Goal: Task Accomplishment & Management: Manage account settings

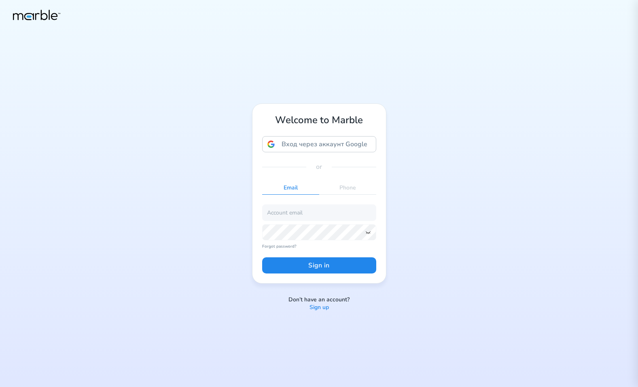
click at [323, 308] on p "Sign up" at bounding box center [318, 308] width 19 height 8
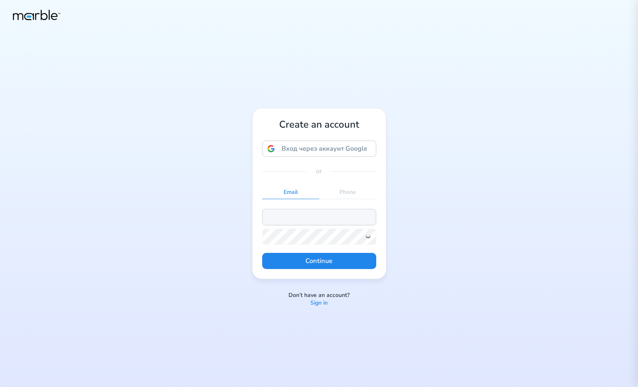
click at [292, 215] on input "email" at bounding box center [319, 217] width 114 height 16
click at [299, 216] on input "markouski.u@gmail.com" at bounding box center [319, 217] width 114 height 16
type input "[EMAIL_ADDRESS][DOMAIN_NAME]"
click at [368, 239] on icon at bounding box center [368, 237] width 6 height 6
click at [359, 258] on button "Continue" at bounding box center [319, 261] width 114 height 16
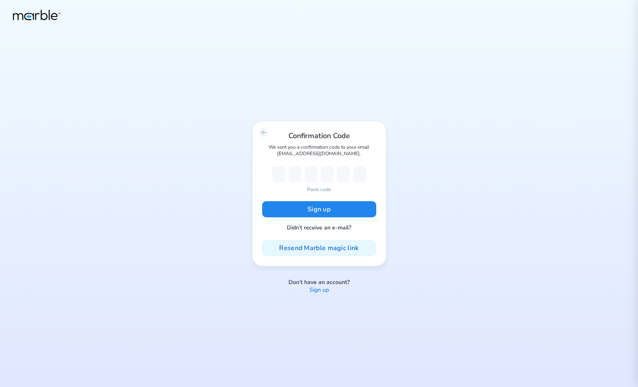
click at [319, 188] on p "Paste code" at bounding box center [319, 189] width 24 height 7
type input "2"
type input "7"
type input "0"
type input "8"
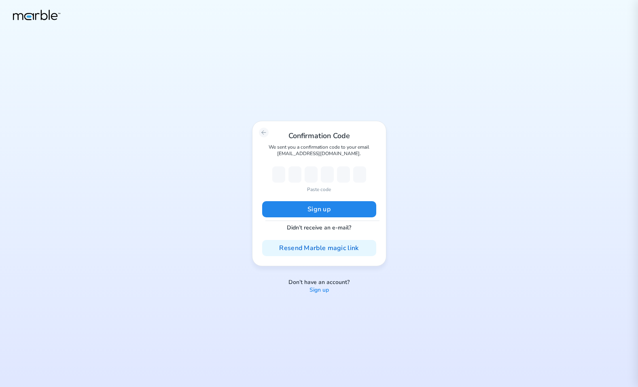
type input "5"
type input "3"
click at [319, 207] on button "Sign up" at bounding box center [319, 209] width 114 height 16
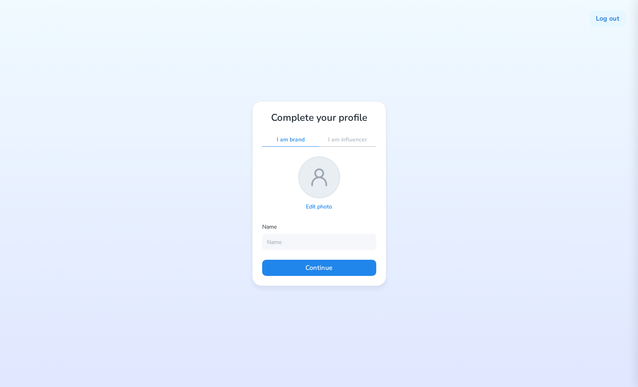
click at [320, 203] on p "Edit photo" at bounding box center [319, 207] width 26 height 8
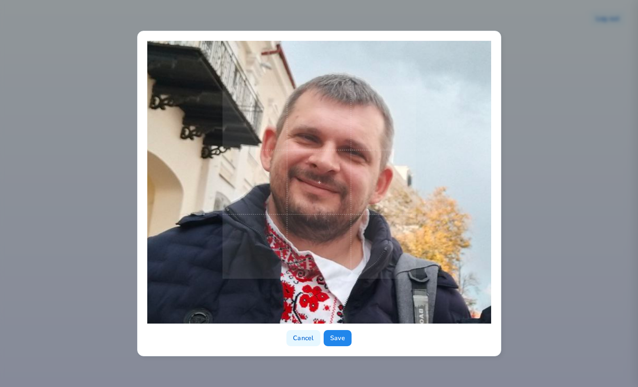
click at [393, 207] on span at bounding box center [318, 182] width 193 height 193
click at [347, 336] on button "Save" at bounding box center [337, 338] width 28 height 16
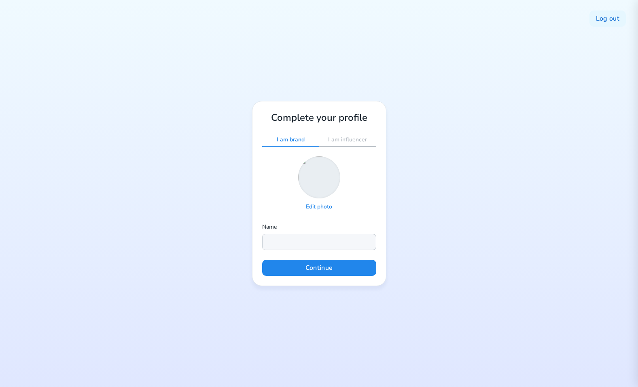
click at [312, 248] on input "text" at bounding box center [319, 242] width 114 height 16
type input "Yury Markouski"
click at [318, 269] on button "Continue" at bounding box center [319, 268] width 114 height 16
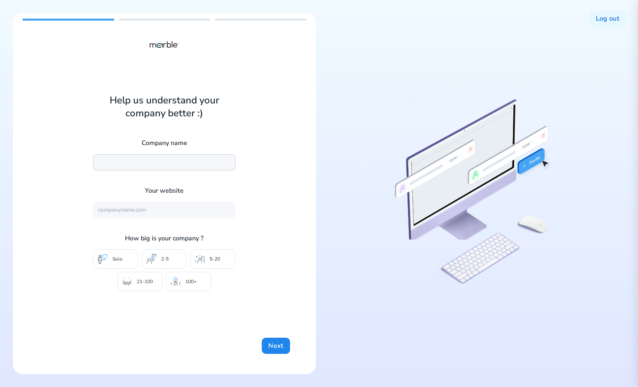
click at [190, 166] on input "text" at bounding box center [164, 162] width 142 height 16
type input "Marble"
click at [165, 213] on input "text" at bounding box center [164, 210] width 142 height 16
type input "[URL][DOMAIN_NAME]"
click at [270, 342] on button "Next" at bounding box center [276, 346] width 28 height 16
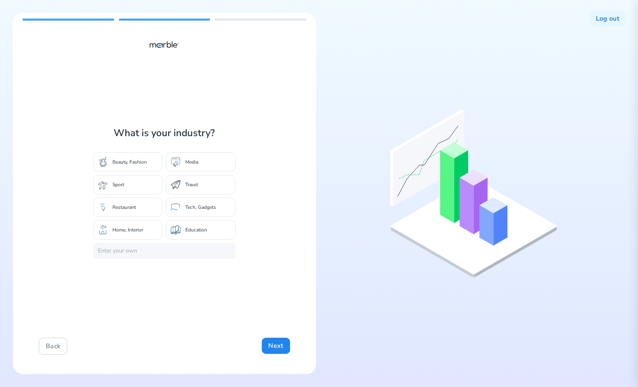
click at [199, 207] on p "Tech, Gadgets" at bounding box center [200, 207] width 31 height 6
click at [268, 357] on div "What is your industry? Beauty, Fashion Media Sport Travel Restaurant Tech, Gadg…" at bounding box center [164, 193] width 303 height 361
click at [272, 345] on button "Next" at bounding box center [276, 346] width 28 height 16
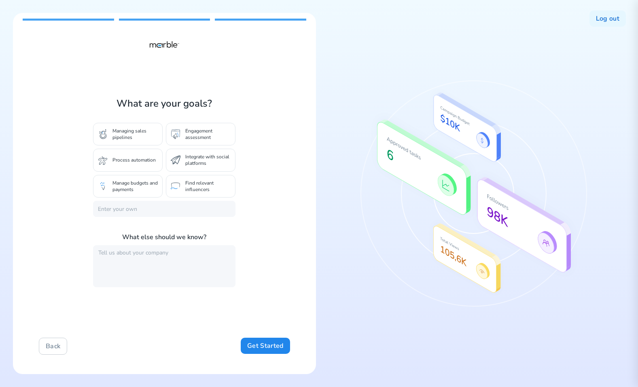
click at [125, 170] on div "Process automation" at bounding box center [128, 160] width 70 height 23
click at [268, 355] on div "Back Get Started" at bounding box center [164, 346] width 251 height 17
click at [268, 340] on button "Get Started" at bounding box center [265, 346] width 49 height 16
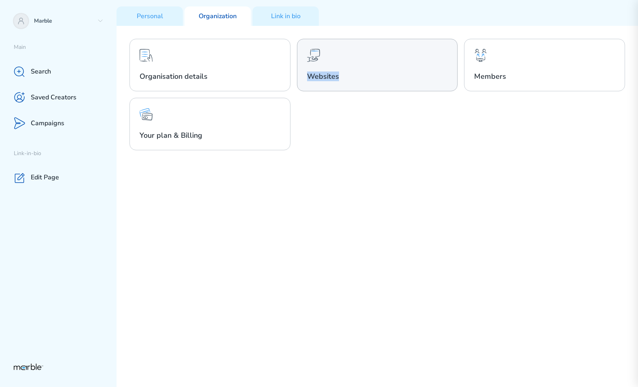
drag, startPoint x: 346, startPoint y: 75, endPoint x: 303, endPoint y: 76, distance: 42.9
click at [303, 76] on div "Websites" at bounding box center [377, 65] width 161 height 53
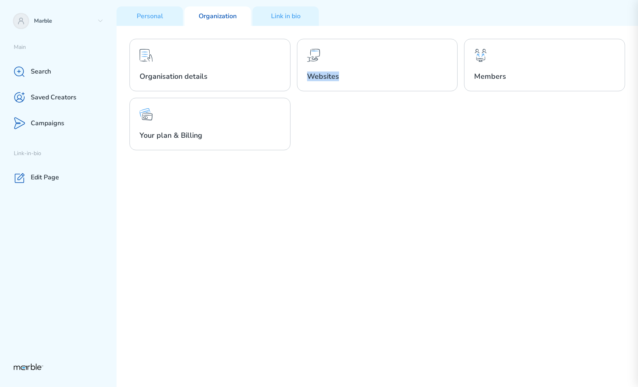
copy h2 "Websites"
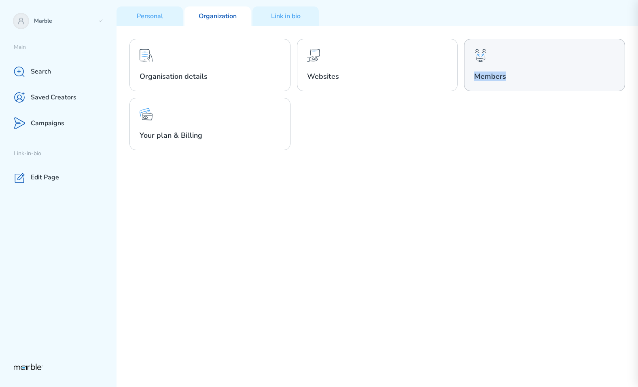
drag, startPoint x: 505, startPoint y: 77, endPoint x: 476, endPoint y: 77, distance: 29.5
click at [476, 77] on h2 "Members" at bounding box center [544, 77] width 141 height 10
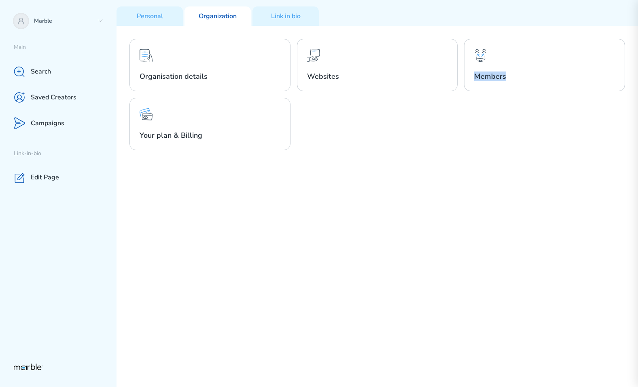
copy h2 "Members"
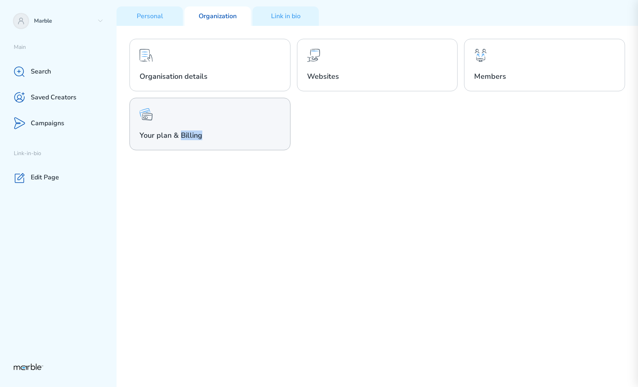
drag, startPoint x: 202, startPoint y: 135, endPoint x: 180, endPoint y: 136, distance: 21.5
click at [180, 136] on h2 "Your plan & Billing" at bounding box center [209, 136] width 141 height 10
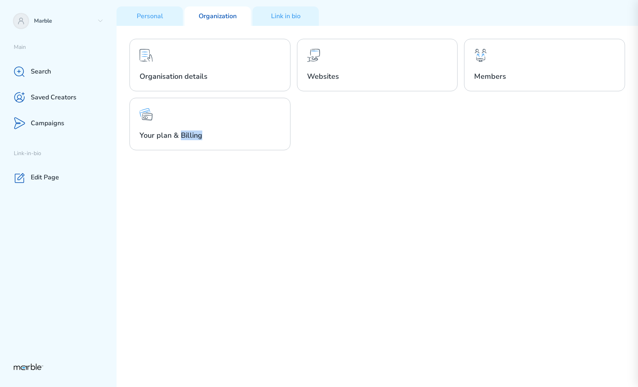
copy h2 "Billing"
click at [160, 20] on p "Personal" at bounding box center [150, 16] width 26 height 8
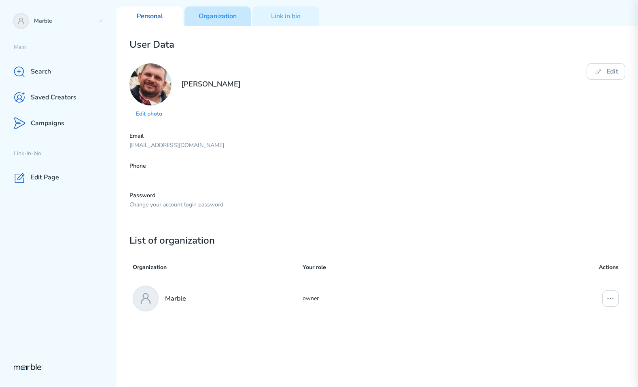
click at [227, 18] on p "Organization" at bounding box center [218, 16] width 38 height 8
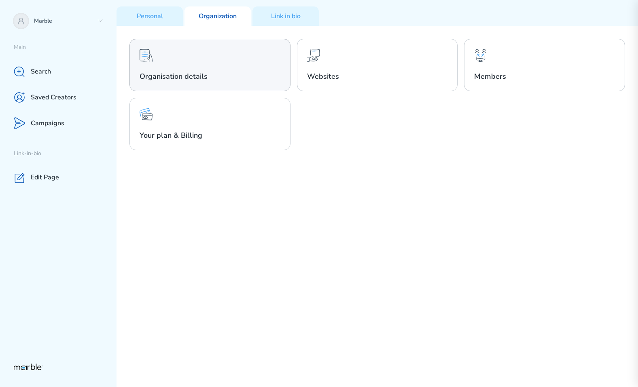
click at [218, 59] on div "Organisation details" at bounding box center [209, 65] width 161 height 53
click at [232, 67] on div "Organisation details" at bounding box center [209, 65] width 161 height 53
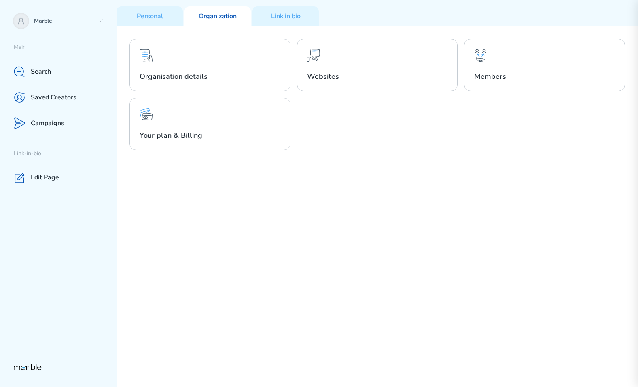
click at [330, 175] on div "Organisation details Websites Members Your plan & Billing" at bounding box center [376, 206] width 521 height 361
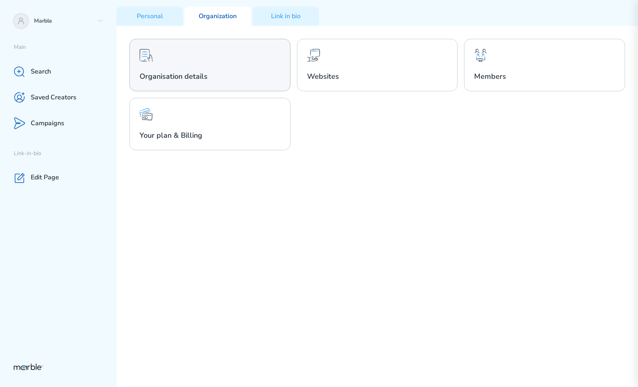
click at [251, 74] on h2 "Organisation details" at bounding box center [209, 77] width 141 height 10
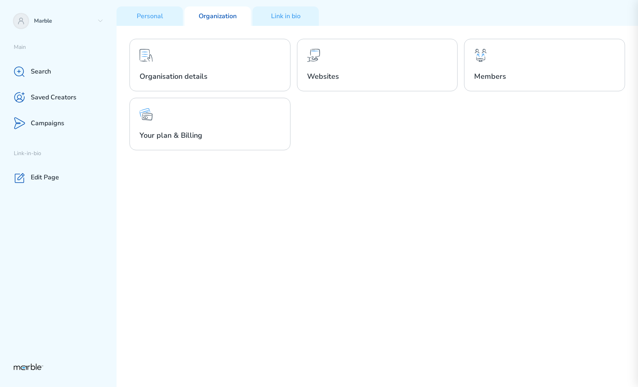
click at [298, 217] on div "Organisation details Websites Members Your plan & Billing" at bounding box center [376, 206] width 521 height 361
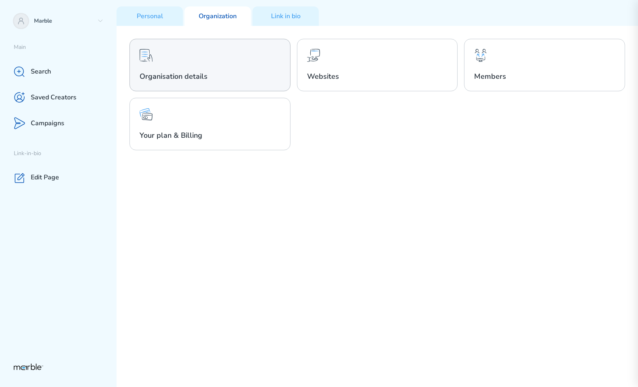
click at [236, 74] on h2 "Organisation details" at bounding box center [209, 77] width 141 height 10
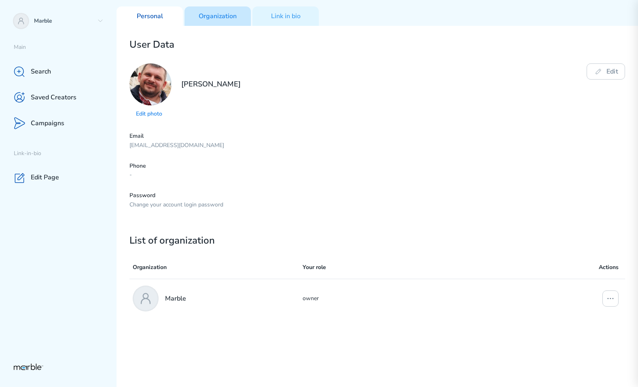
click at [217, 21] on div "Organization" at bounding box center [217, 15] width 66 height 19
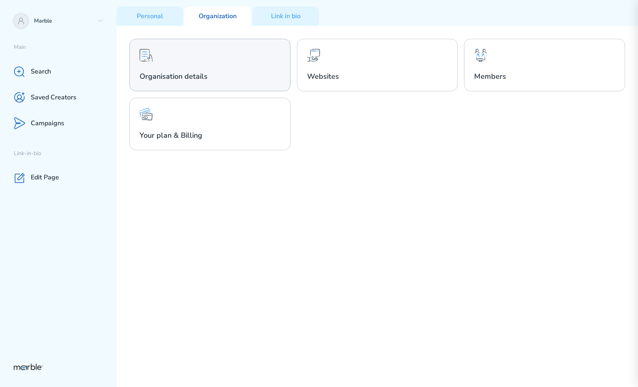
click at [218, 65] on div "Organisation details" at bounding box center [209, 65] width 161 height 53
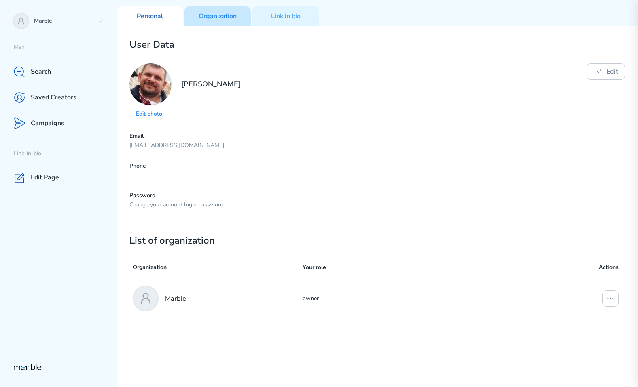
click at [207, 21] on div "Organization" at bounding box center [217, 15] width 66 height 19
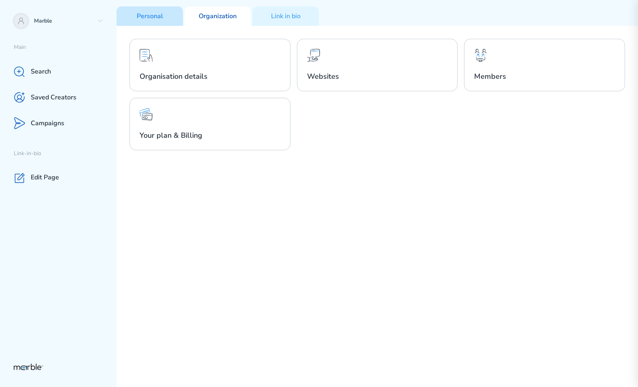
click at [140, 9] on div "Personal" at bounding box center [149, 15] width 66 height 19
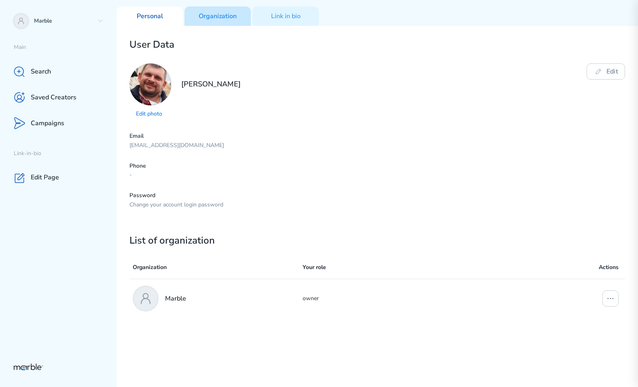
click at [211, 10] on div "Organization" at bounding box center [217, 15] width 66 height 19
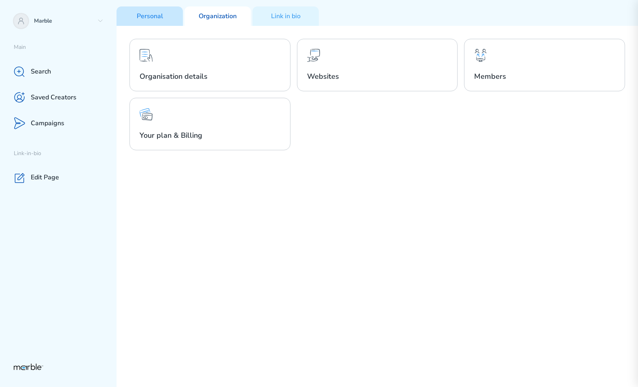
click at [142, 16] on p "Personal" at bounding box center [150, 16] width 26 height 8
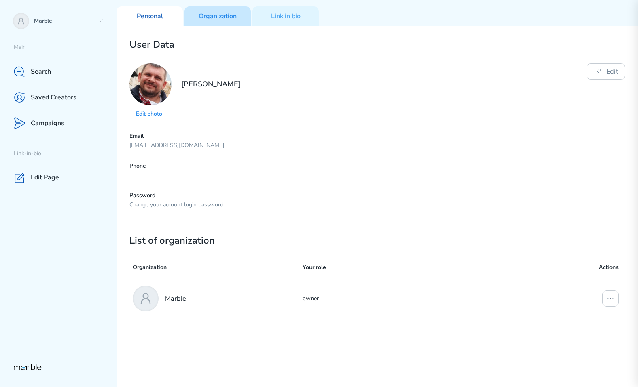
click at [201, 13] on p "Organization" at bounding box center [218, 16] width 38 height 8
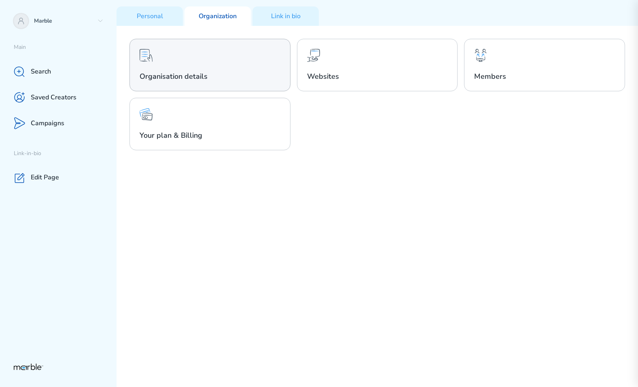
click at [237, 65] on div "Organisation details" at bounding box center [209, 65] width 161 height 53
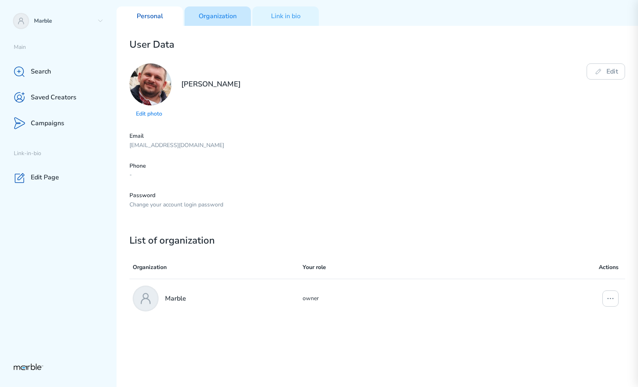
click at [214, 20] on p "Organization" at bounding box center [218, 16] width 38 height 8
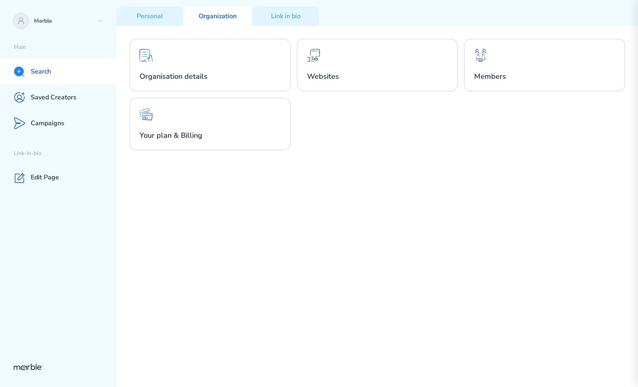
click at [58, 72] on div "Search" at bounding box center [58, 72] width 116 height 26
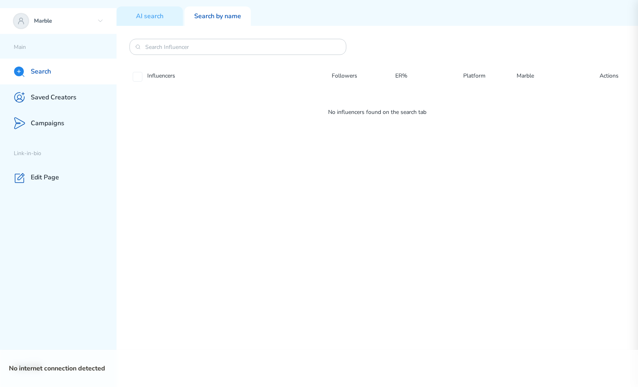
click at [84, 22] on p "Marble" at bounding box center [64, 21] width 60 height 8
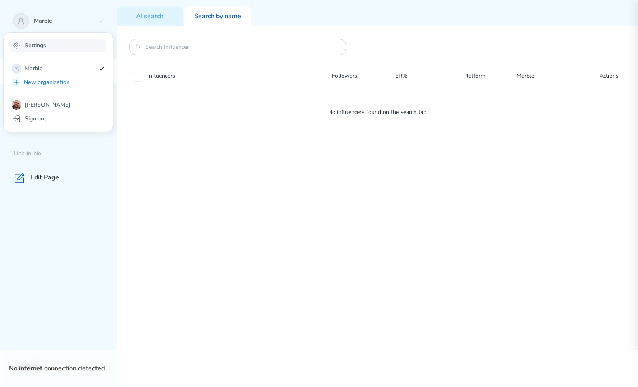
click at [61, 48] on div "Settings" at bounding box center [58, 45] width 96 height 13
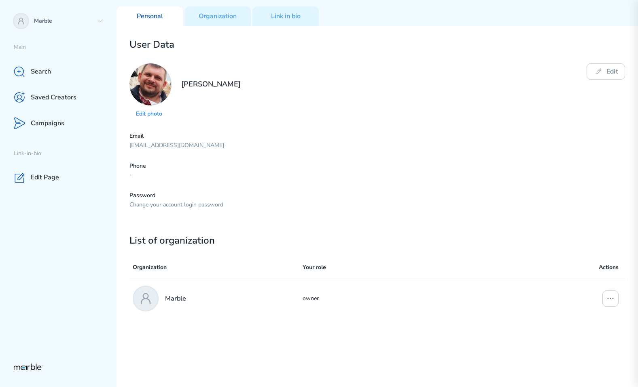
click at [329, 110] on div "Edit photo [PERSON_NAME] Edit" at bounding box center [376, 91] width 495 height 56
click at [212, 16] on p "Organization" at bounding box center [218, 16] width 38 height 8
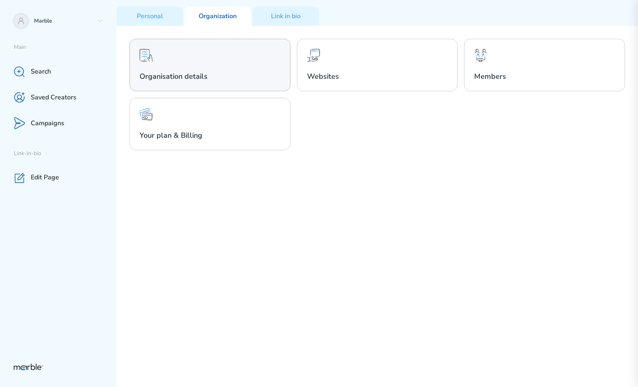
click at [252, 81] on div "Organisation details" at bounding box center [209, 65] width 161 height 53
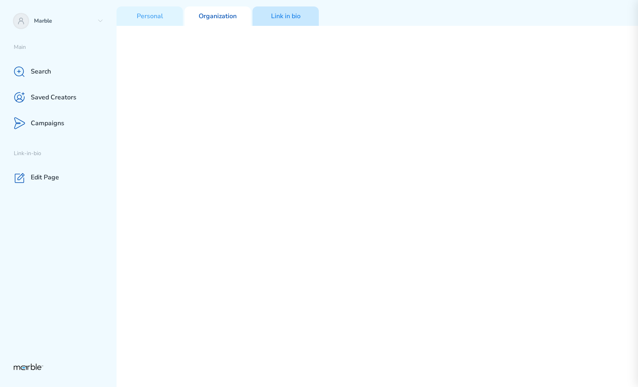
click at [273, 21] on div "Link in bio" at bounding box center [285, 15] width 66 height 19
click at [222, 12] on p "Organization" at bounding box center [218, 16] width 38 height 8
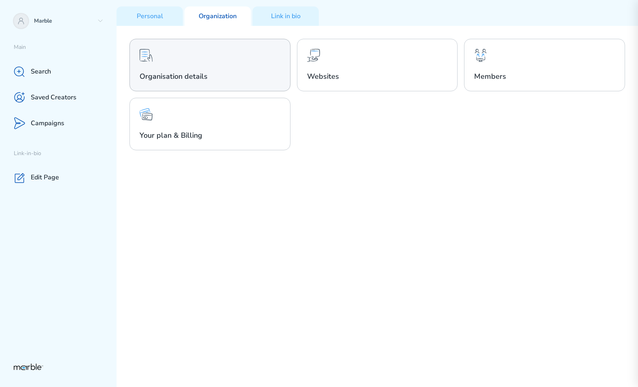
click at [193, 64] on div "Organisation details" at bounding box center [209, 65] width 161 height 53
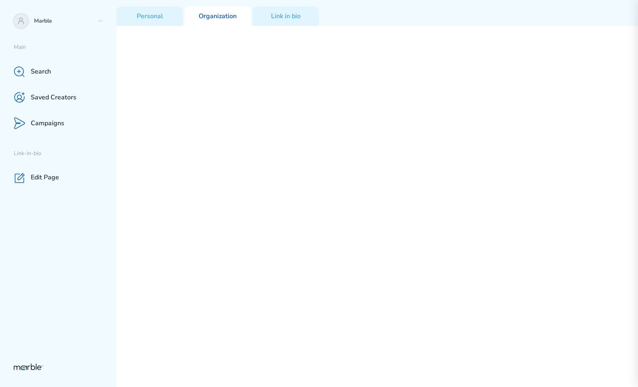
click at [216, 18] on p "Organization" at bounding box center [218, 16] width 38 height 8
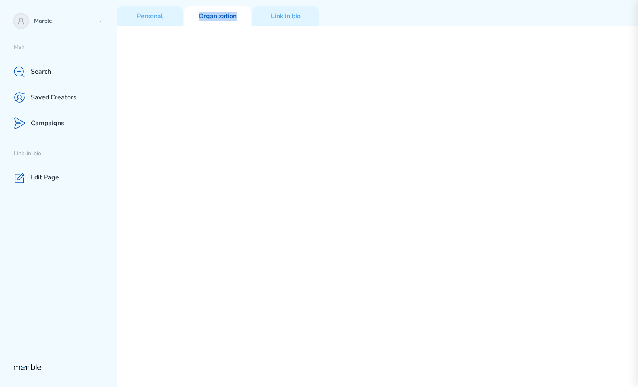
click at [216, 18] on p "Organization" at bounding box center [218, 16] width 38 height 8
click at [211, 21] on div at bounding box center [211, 21] width 0 height 0
click at [157, 19] on p "Personal" at bounding box center [150, 16] width 26 height 8
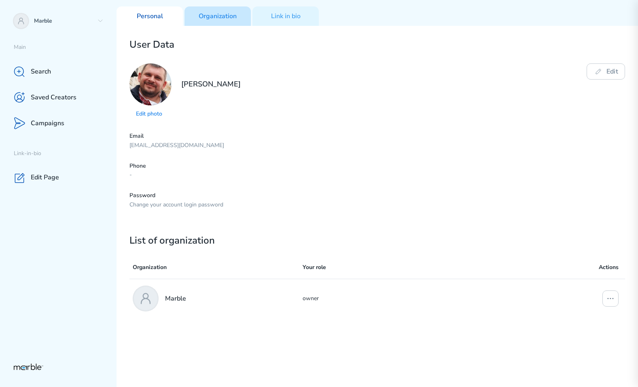
click at [221, 19] on p "Organization" at bounding box center [218, 16] width 38 height 8
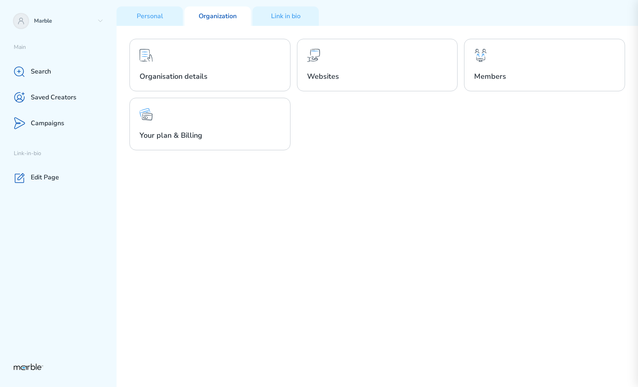
click at [342, 164] on div "Organisation details Websites Members Your plan & Billing" at bounding box center [376, 206] width 521 height 361
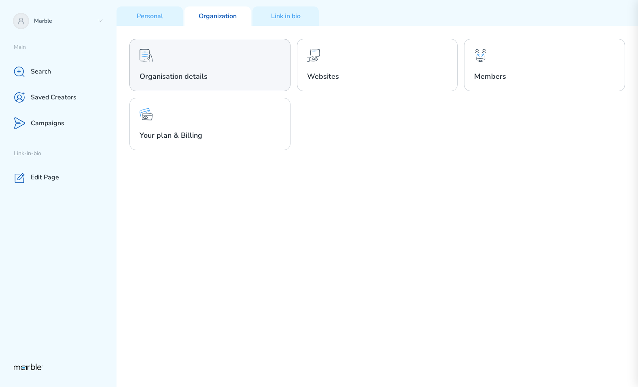
click at [256, 62] on div "Organisation details" at bounding box center [209, 65] width 161 height 53
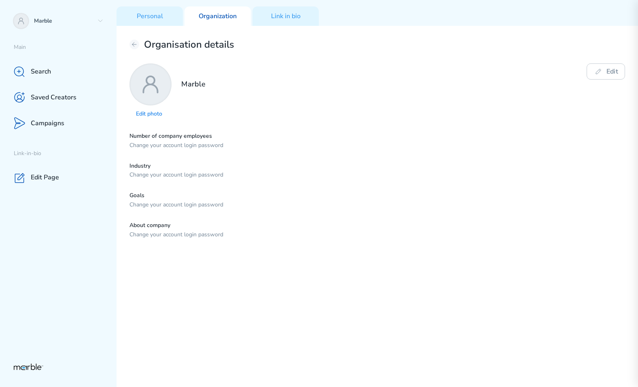
click at [326, 138] on p "Number of company employees" at bounding box center [376, 137] width 495 height 8
click at [97, 19] on icon at bounding box center [100, 21] width 6 height 6
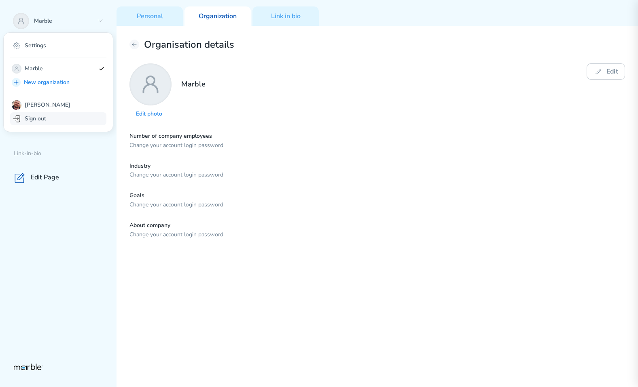
click at [53, 117] on div "Sign out" at bounding box center [58, 118] width 96 height 13
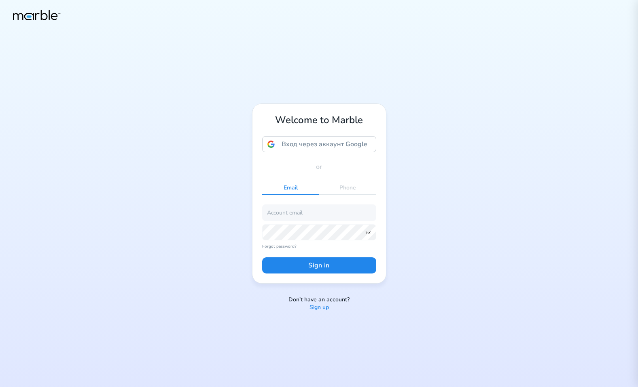
click at [318, 307] on p "Sign up" at bounding box center [318, 308] width 19 height 8
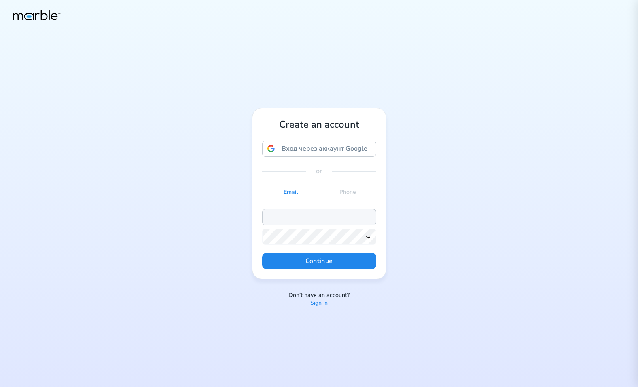
click at [333, 217] on input "email" at bounding box center [319, 217] width 114 height 16
click at [299, 218] on input "[EMAIL_ADDRESS][DOMAIN_NAME]" at bounding box center [319, 217] width 114 height 16
type input "[EMAIL_ADDRESS][DOMAIN_NAME]"
click at [370, 237] on icon at bounding box center [368, 237] width 6 height 6
click at [333, 264] on button "Continue" at bounding box center [319, 261] width 114 height 16
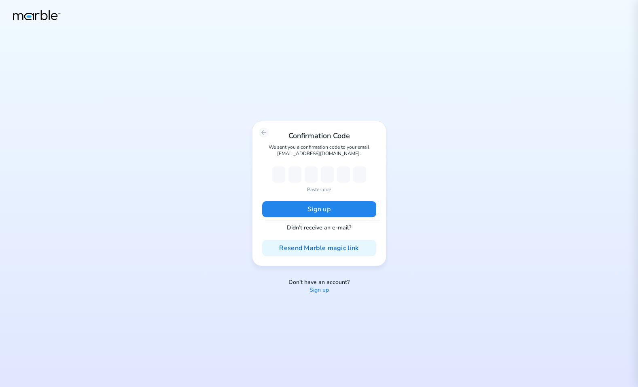
click at [321, 189] on p "Paste code" at bounding box center [319, 189] width 24 height 7
type input "9"
type input "7"
type input "4"
type input "2"
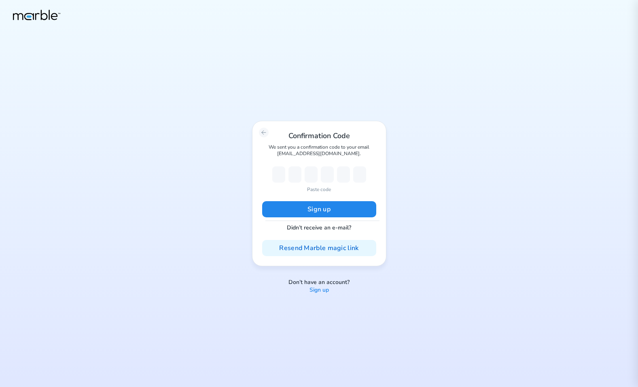
type input "8"
click at [321, 205] on button "Sign up" at bounding box center [319, 209] width 114 height 16
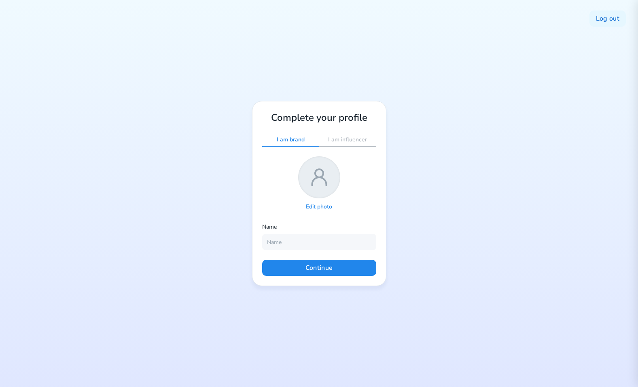
click at [319, 173] on icon at bounding box center [319, 178] width 26 height 26
click at [319, 207] on p "Edit photo" at bounding box center [319, 207] width 26 height 8
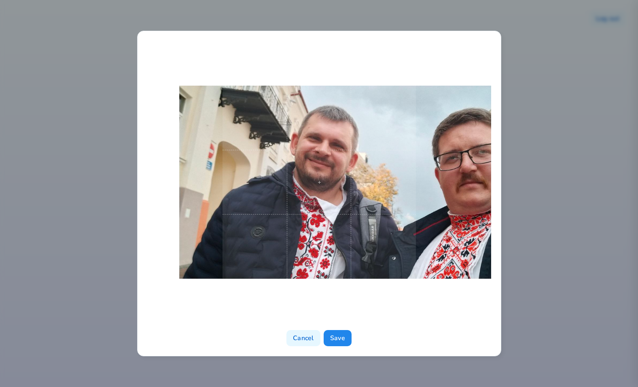
click at [350, 154] on span at bounding box center [318, 182] width 193 height 193
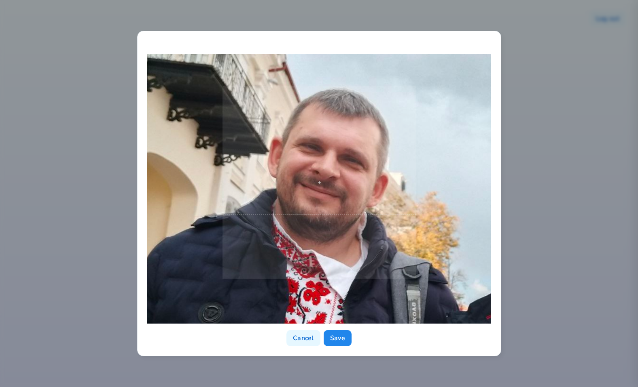
click at [407, 176] on span at bounding box center [318, 182] width 193 height 193
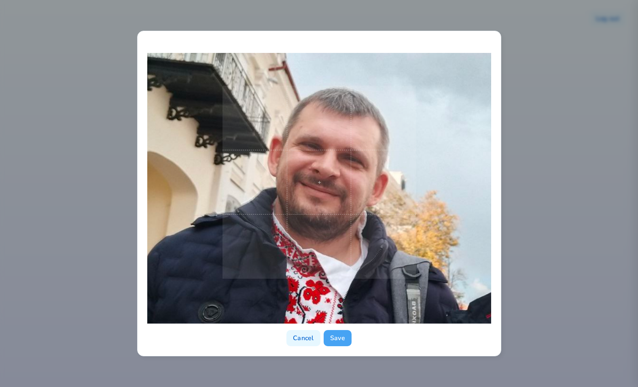
click at [338, 339] on button "Save" at bounding box center [337, 338] width 28 height 16
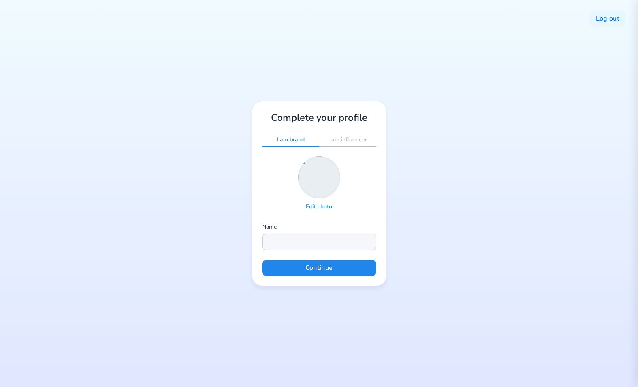
click at [300, 238] on input "text" at bounding box center [319, 242] width 114 height 16
type input "Yury Markouski"
click at [330, 259] on div "Complete your profile I am brand I am influencer Edit photo Name Yury Markouski…" at bounding box center [319, 194] width 134 height 186
click at [326, 269] on button "Continue" at bounding box center [319, 268] width 114 height 16
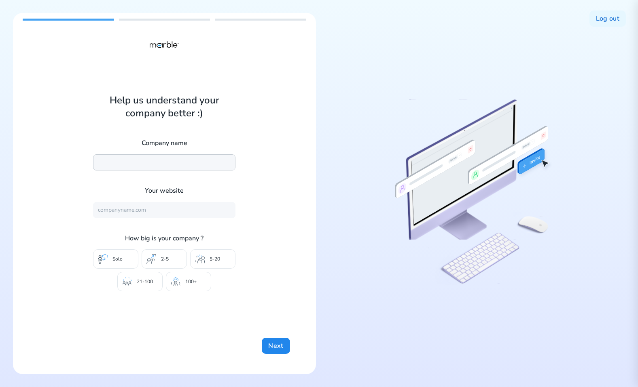
click at [187, 160] on input "text" at bounding box center [164, 162] width 142 height 16
type input "Marble"
click at [155, 211] on input "text" at bounding box center [164, 210] width 142 height 16
type input "https://mrbl.bio/"
click at [207, 262] on div "5-20" at bounding box center [212, 258] width 45 height 19
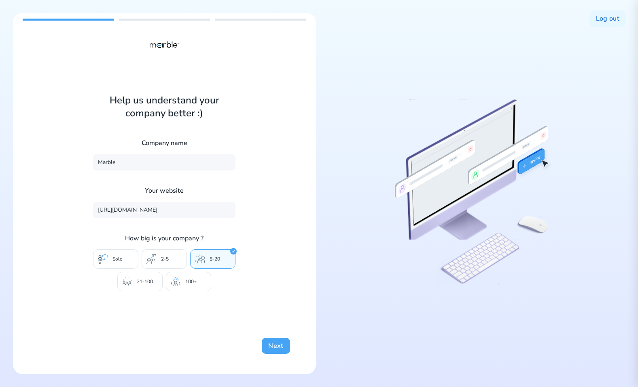
click at [266, 343] on button "Next" at bounding box center [276, 346] width 28 height 16
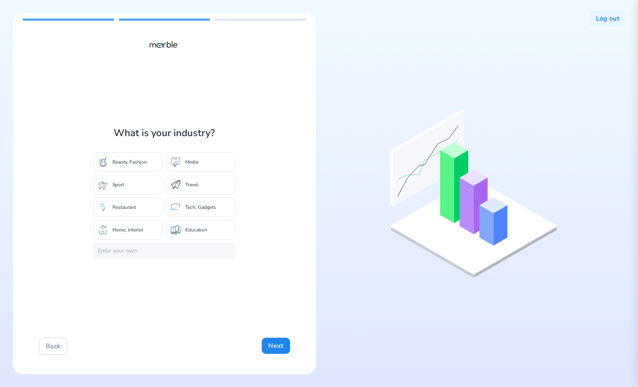
click at [138, 186] on div "Sport" at bounding box center [128, 184] width 70 height 19
click at [279, 344] on button "Next" at bounding box center [276, 346] width 28 height 16
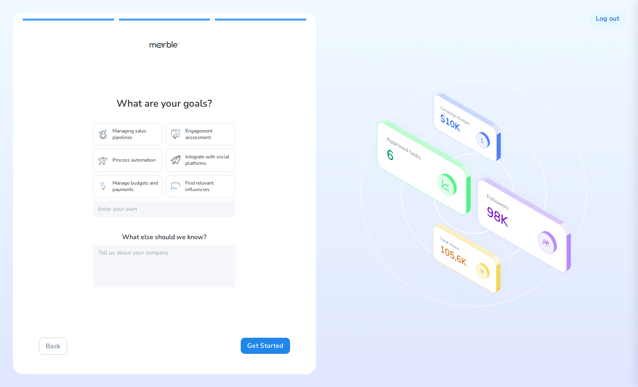
click at [137, 161] on p "Process automation" at bounding box center [133, 160] width 43 height 6
click at [128, 257] on textarea at bounding box center [164, 266] width 142 height 42
type textarea "djfk ajls ;dfja l;sdf"
click at [256, 344] on button "Get Started" at bounding box center [265, 346] width 49 height 16
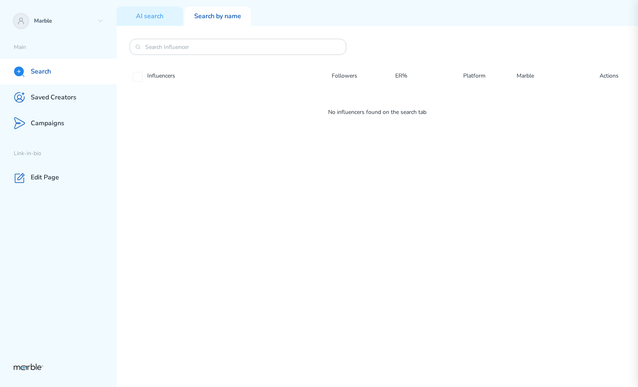
click at [539, 249] on div "Influencers Followers ER% Platform Marble Actions No influencers found on the s…" at bounding box center [376, 206] width 521 height 361
click at [70, 19] on p "Marble" at bounding box center [64, 21] width 60 height 8
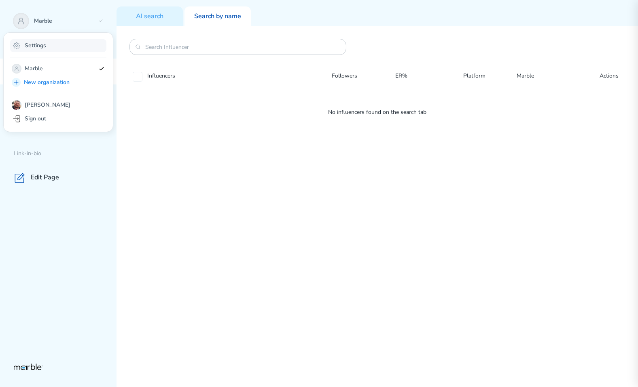
click at [51, 49] on div "Settings" at bounding box center [58, 45] width 96 height 13
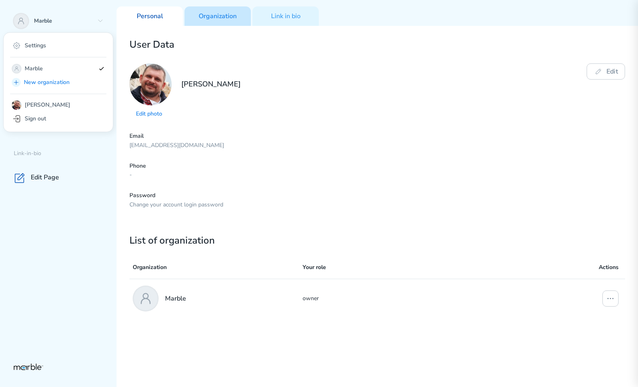
click at [222, 20] on p "Organization" at bounding box center [218, 16] width 38 height 8
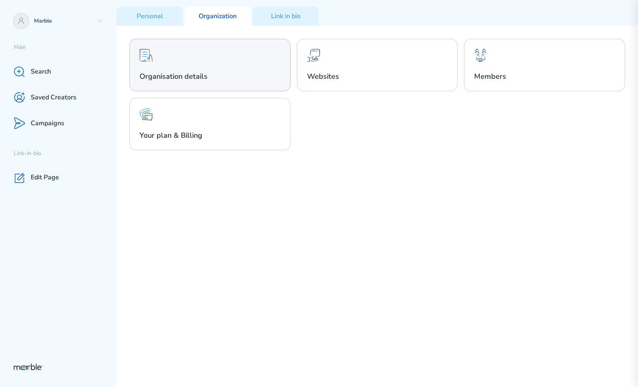
click at [192, 68] on div "Organisation details" at bounding box center [209, 65] width 161 height 53
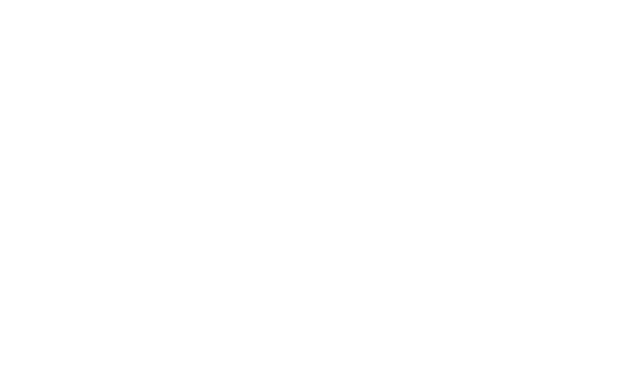
click at [275, 6] on html at bounding box center [319, 3] width 638 height 6
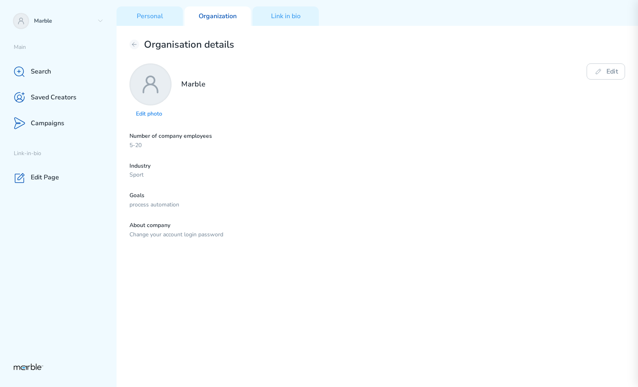
click at [144, 186] on div "Number of company employees 5-20 Industry Sport Goals process automation About …" at bounding box center [376, 186] width 495 height 106
click at [361, 341] on div "Organisation details Edit photo Marble Edit Number of company employees 5-20 In…" at bounding box center [376, 206] width 521 height 361
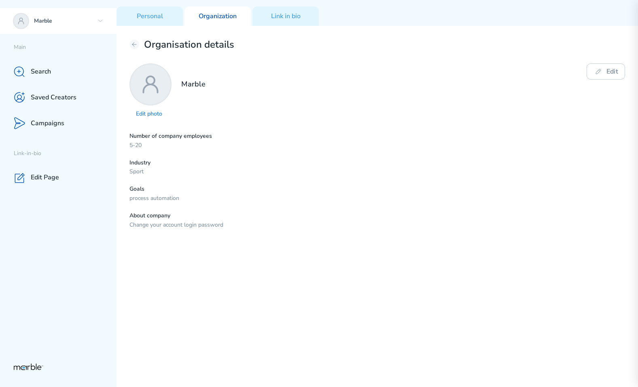
click at [80, 25] on div "Marble" at bounding box center [58, 21] width 116 height 26
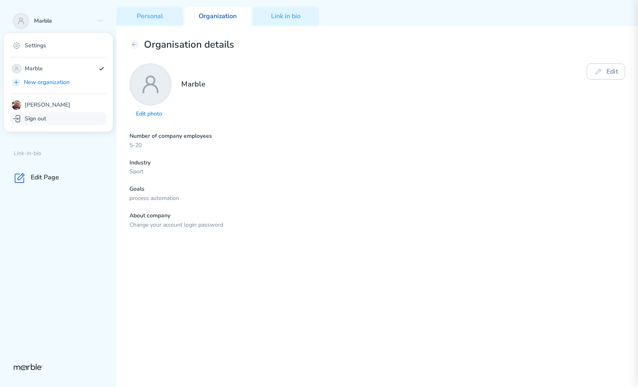
click at [57, 120] on div "Sign out" at bounding box center [58, 118] width 96 height 13
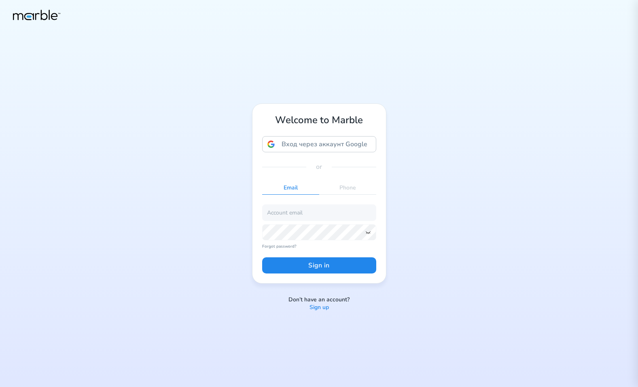
click at [325, 310] on p "Sign up" at bounding box center [318, 308] width 19 height 8
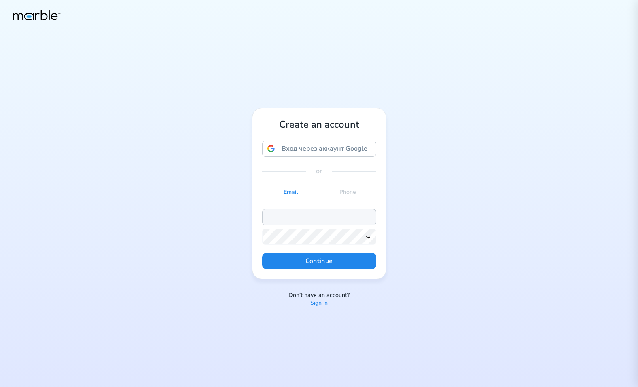
click at [327, 213] on input "email" at bounding box center [319, 217] width 114 height 16
click at [298, 215] on input "markouski.u@gmail.com" at bounding box center [319, 217] width 114 height 16
type input "markouski.u+475759783475@gmail.com"
click at [367, 238] on icon at bounding box center [368, 237] width 6 height 6
click at [340, 261] on button "Continue" at bounding box center [319, 261] width 114 height 16
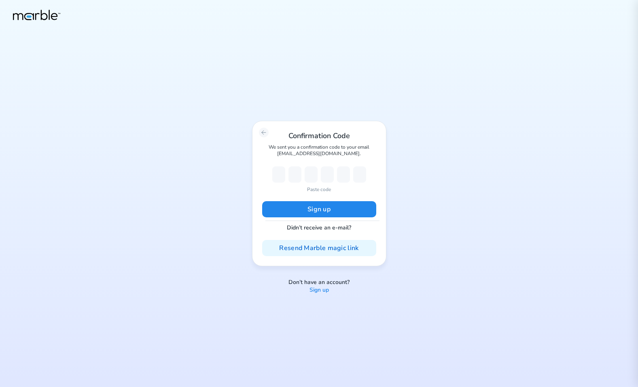
click at [319, 189] on p "Paste code" at bounding box center [319, 189] width 24 height 7
type input "9"
type input "0"
type input "7"
type input "6"
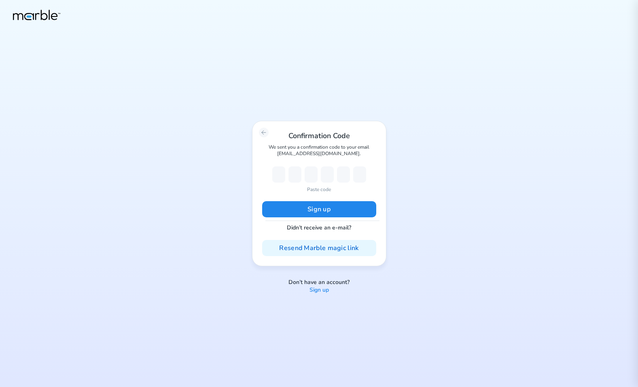
type input "0"
type input "2"
click at [315, 205] on button "Sign up" at bounding box center [319, 209] width 114 height 16
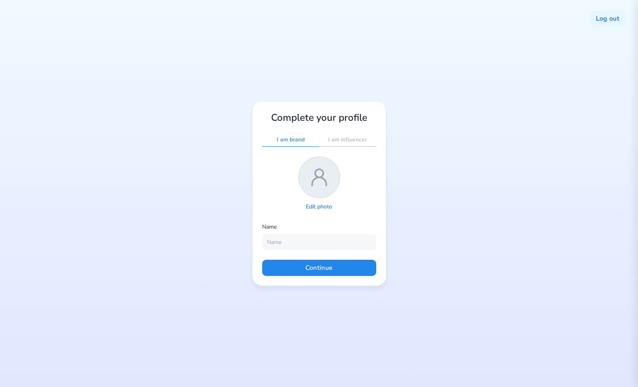
click at [325, 208] on p "Edit photo" at bounding box center [319, 207] width 26 height 8
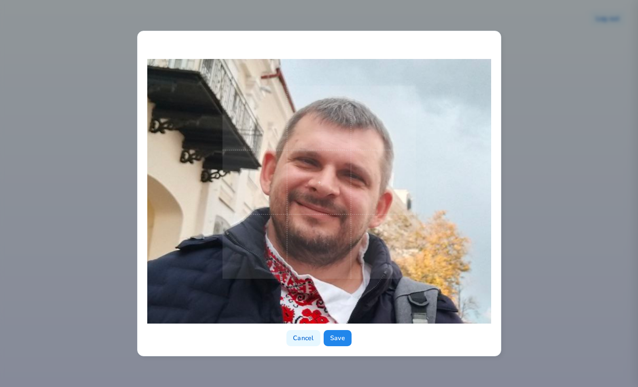
click at [393, 209] on span at bounding box center [318, 182] width 193 height 193
click at [345, 336] on button "Save" at bounding box center [337, 338] width 28 height 16
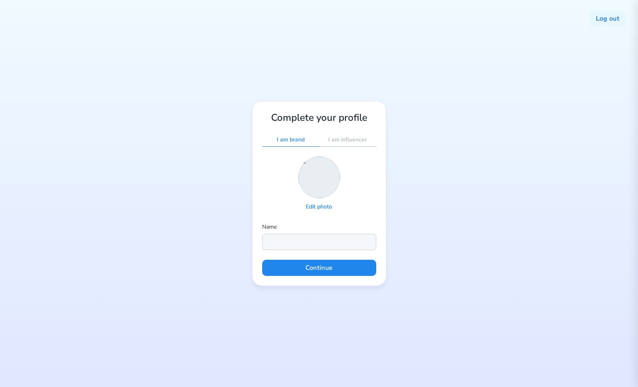
click at [292, 241] on input "text" at bounding box center [319, 242] width 114 height 16
type input "Yury Markouski"
click at [321, 272] on button "Continue" at bounding box center [319, 268] width 114 height 16
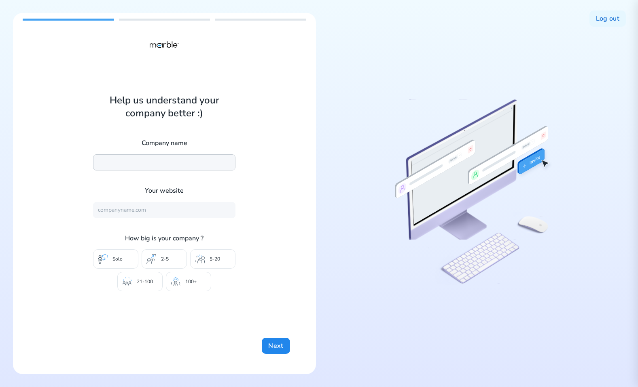
click at [162, 158] on input "text" at bounding box center [164, 162] width 142 height 16
type input "DashBouquet"
click at [135, 211] on input "text" at bounding box center [164, 210] width 142 height 16
type input "https://mrbl.bio/"
click at [150, 282] on p "21-100" at bounding box center [145, 282] width 16 height 6
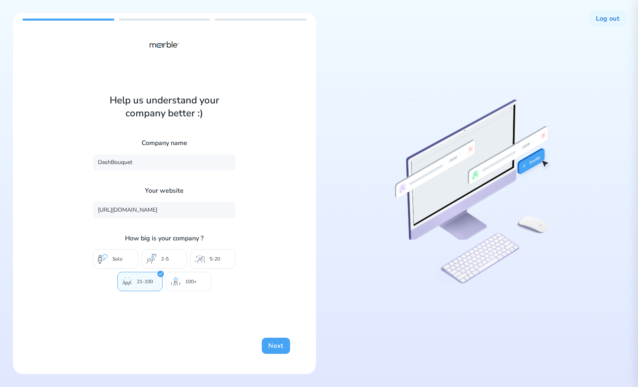
click at [274, 345] on button "Next" at bounding box center [276, 346] width 28 height 16
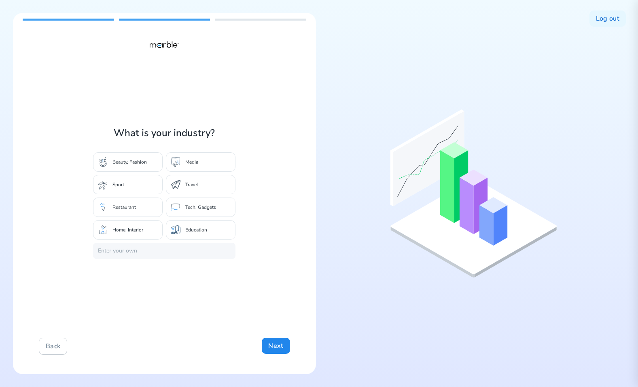
click at [194, 209] on p "Tech, Gadgets" at bounding box center [200, 207] width 31 height 6
click at [270, 343] on button "Next" at bounding box center [276, 346] width 28 height 16
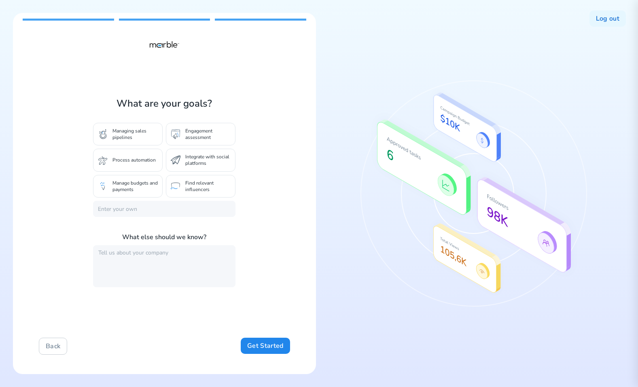
click at [137, 131] on p "Managing sales pipelines" at bounding box center [134, 134] width 45 height 13
click at [153, 257] on textarea at bounding box center [164, 266] width 142 height 42
type textarea "gwerwergwergwergw"
click at [252, 345] on button "Get Started" at bounding box center [265, 346] width 49 height 16
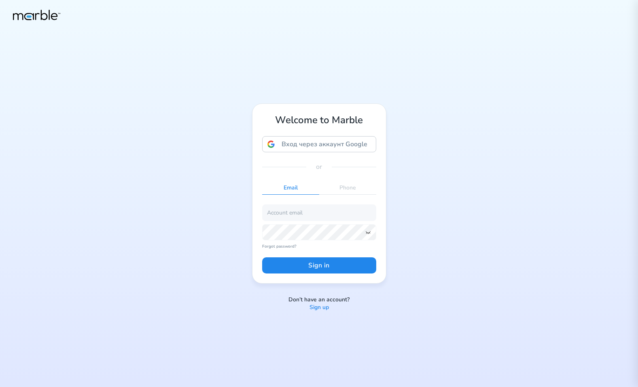
click at [319, 311] on p "Sign up" at bounding box center [318, 308] width 19 height 8
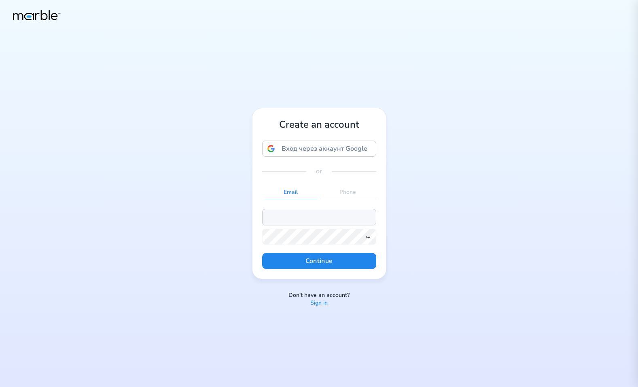
click at [317, 217] on input "email" at bounding box center [319, 217] width 114 height 16
click at [298, 215] on input "[EMAIL_ADDRESS][DOMAIN_NAME]" at bounding box center [319, 217] width 114 height 16
type input "markouski.u+473785793@gmail.com"
click at [369, 237] on icon at bounding box center [368, 237] width 4 height 2
click at [308, 257] on button "Continue" at bounding box center [319, 261] width 114 height 16
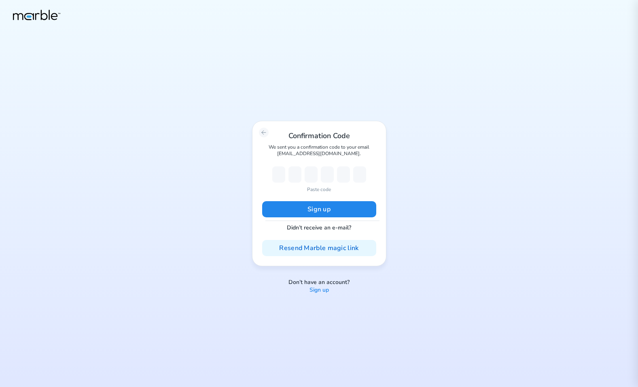
click at [323, 191] on p "Paste code" at bounding box center [319, 189] width 24 height 7
type input "3"
type input "5"
type input "0"
type input "1"
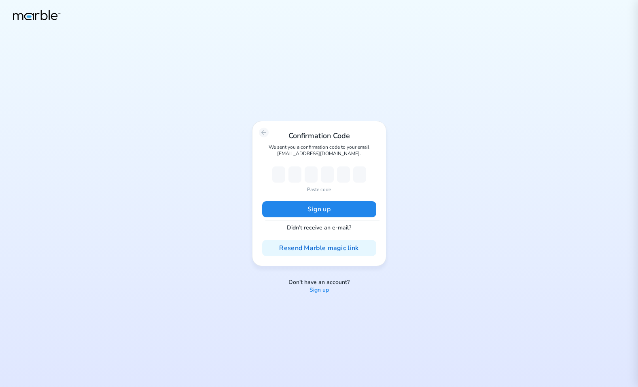
type input "2"
type input "0"
click at [335, 208] on button "Sign up" at bounding box center [319, 209] width 114 height 16
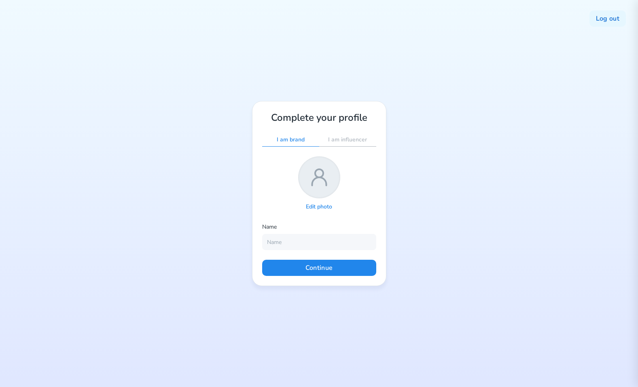
click at [322, 207] on p "Edit photo" at bounding box center [319, 207] width 26 height 8
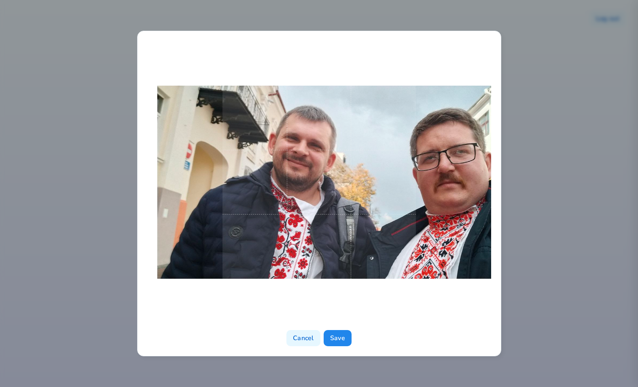
click at [305, 214] on span at bounding box center [318, 182] width 193 height 193
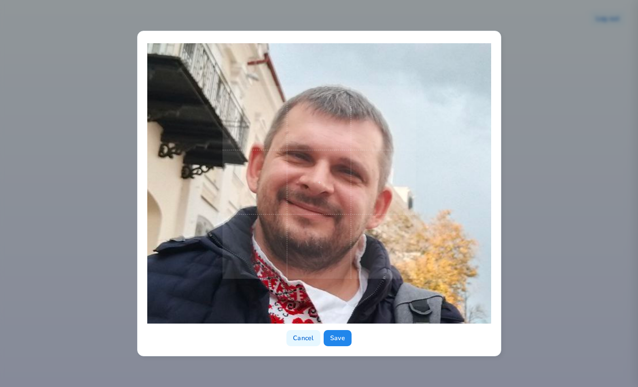
click at [339, 281] on div at bounding box center [319, 182] width 344 height 283
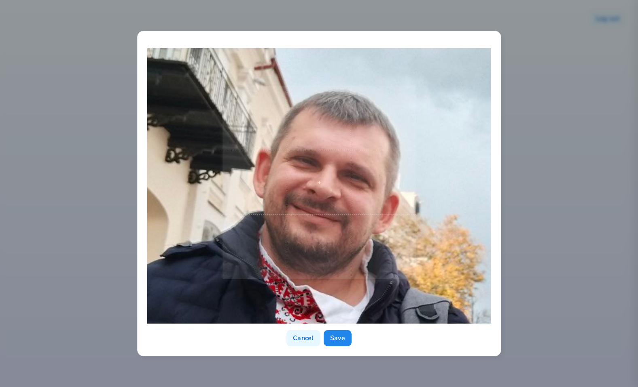
click at [346, 287] on div at bounding box center [319, 182] width 344 height 283
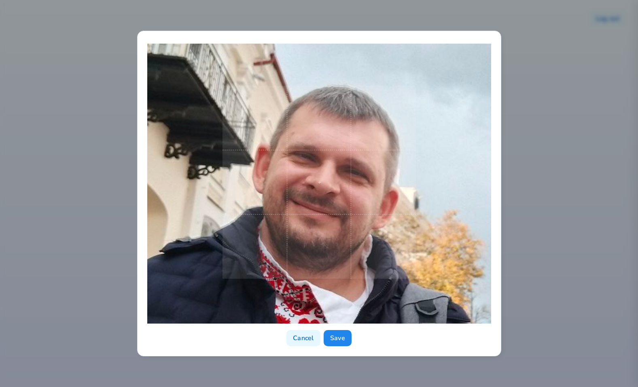
click at [370, 268] on span at bounding box center [318, 182] width 193 height 193
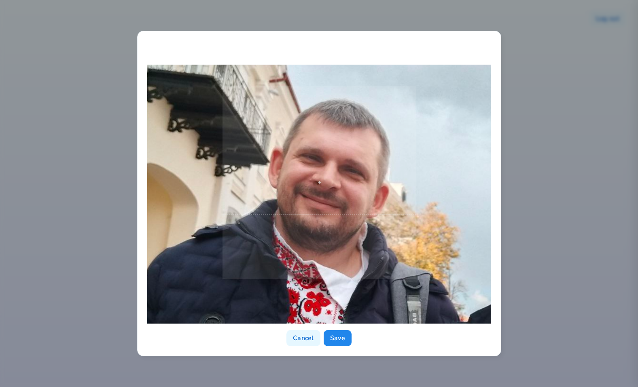
click at [377, 245] on span at bounding box center [318, 182] width 193 height 193
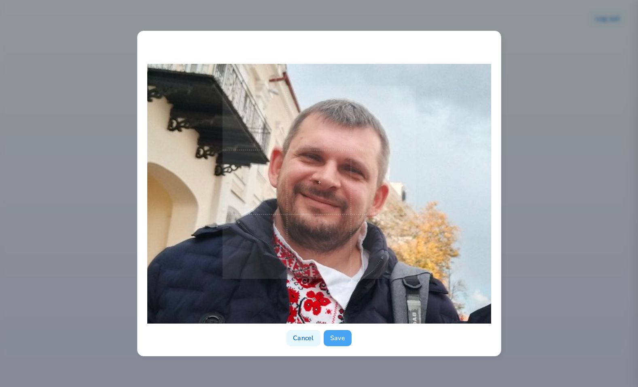
click at [340, 343] on button "Save" at bounding box center [337, 338] width 28 height 16
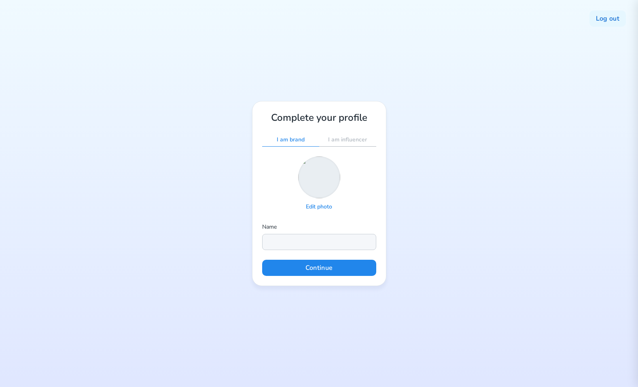
click at [320, 241] on input "text" at bounding box center [319, 242] width 114 height 16
type input "Yury Markouski"
click at [324, 274] on button "Continue" at bounding box center [319, 268] width 114 height 16
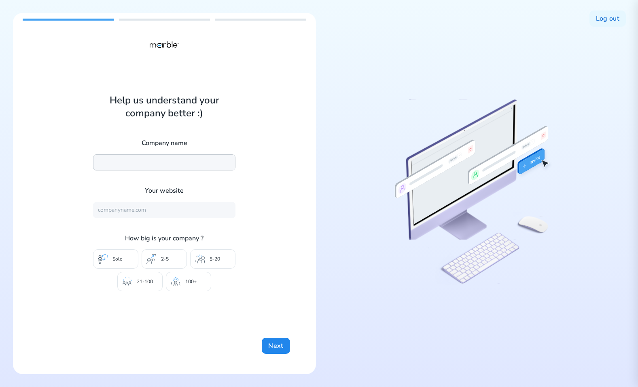
click at [190, 166] on input "text" at bounding box center [164, 162] width 142 height 16
type input "Marble"
click at [157, 209] on input "text" at bounding box center [164, 210] width 142 height 16
type input "https://mrbl.bio/"
click at [143, 279] on p "21-100" at bounding box center [145, 282] width 16 height 6
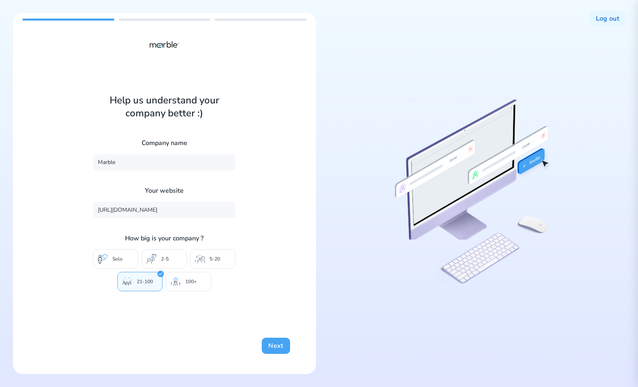
click at [270, 342] on button "Next" at bounding box center [276, 346] width 28 height 16
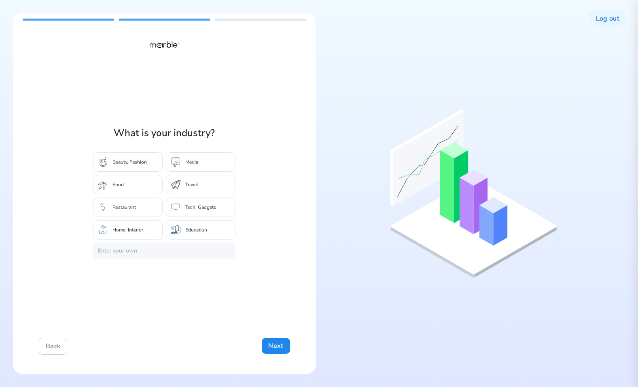
click at [133, 210] on div "Restaurant" at bounding box center [128, 207] width 70 height 19
click at [271, 346] on button "Next" at bounding box center [276, 346] width 28 height 16
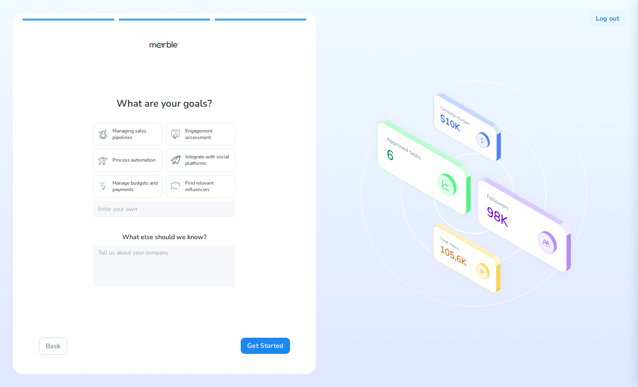
click at [203, 184] on p "Find relevant influencers" at bounding box center [207, 186] width 45 height 13
click at [194, 263] on textarea at bounding box center [164, 266] width 142 height 42
type textarea "trhsfghdfghe dfgh"
click at [519, 139] on icon at bounding box center [473, 193] width 226 height 226
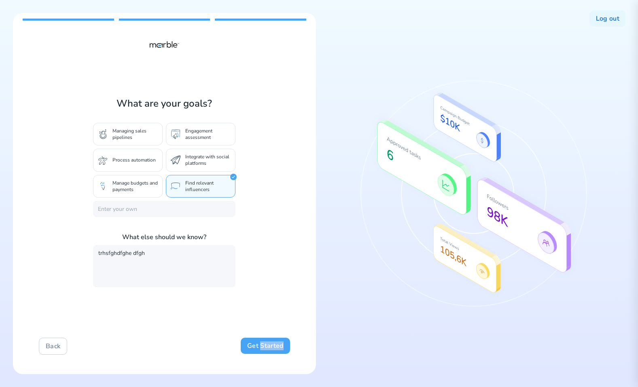
click at [257, 346] on button "Get Started" at bounding box center [265, 346] width 49 height 16
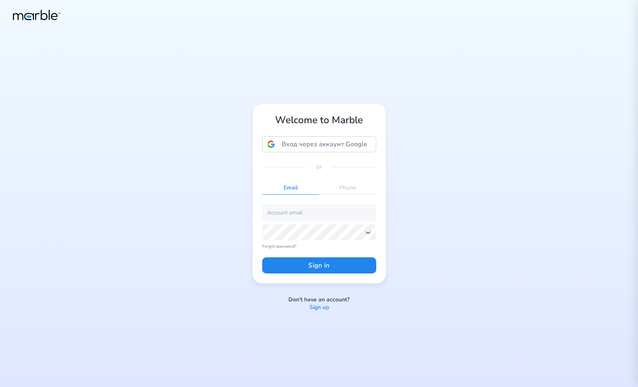
click at [318, 308] on p "Sign up" at bounding box center [318, 308] width 19 height 8
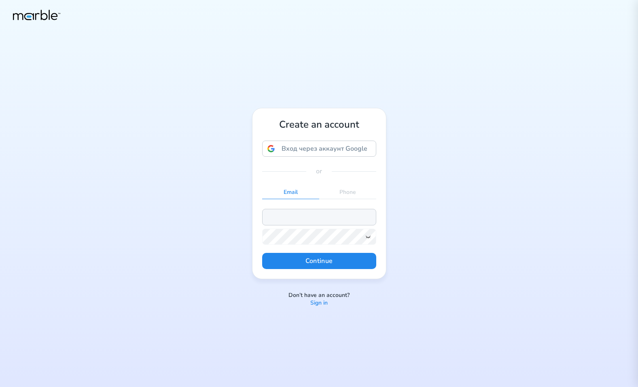
click at [318, 216] on input "email" at bounding box center [319, 217] width 114 height 16
click at [297, 217] on input "[EMAIL_ADDRESS][DOMAIN_NAME]" at bounding box center [319, 217] width 114 height 16
type input "[EMAIL_ADDRESS][DOMAIN_NAME]"
click at [368, 237] on icon at bounding box center [368, 237] width 6 height 6
click at [356, 262] on button "Continue" at bounding box center [319, 261] width 114 height 16
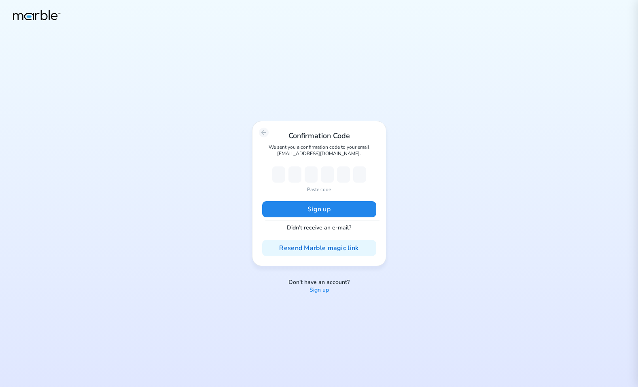
click at [324, 190] on p "Paste code" at bounding box center [319, 189] width 24 height 7
type input "3"
type input "6"
type input "9"
type input "4"
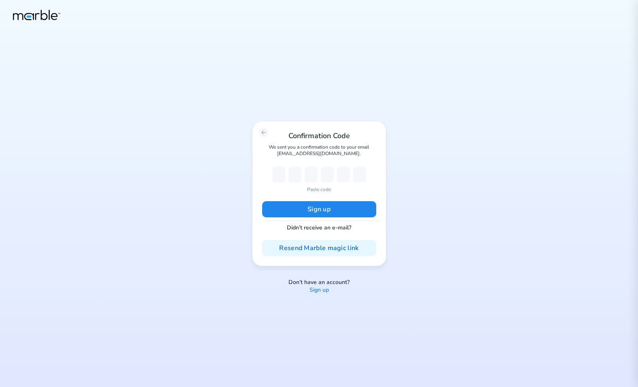
type input "1"
type input "5"
click at [348, 211] on button "Sign up" at bounding box center [319, 209] width 114 height 16
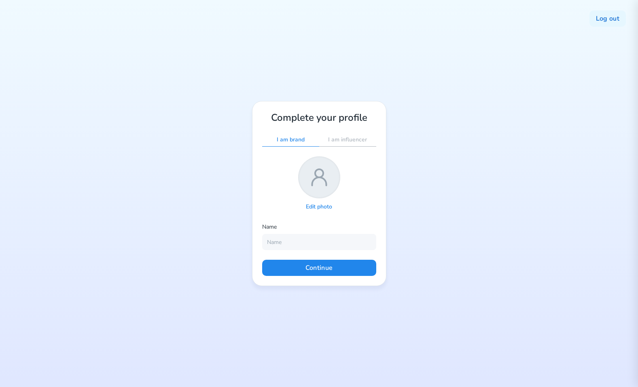
click at [321, 205] on p "Edit photo" at bounding box center [319, 207] width 26 height 8
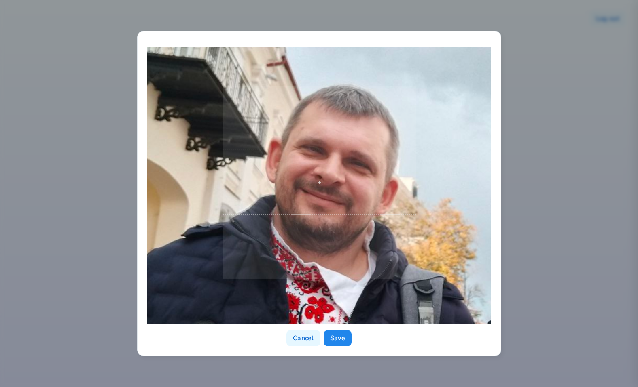
click at [405, 241] on span at bounding box center [318, 182] width 193 height 193
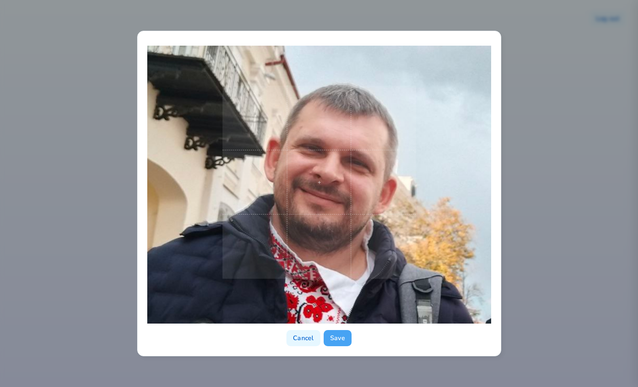
click at [341, 339] on button "Save" at bounding box center [337, 338] width 28 height 16
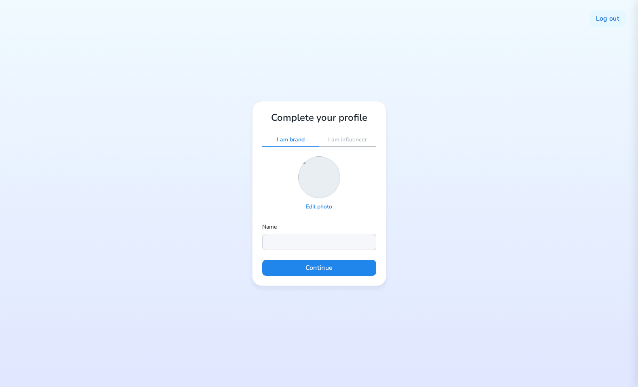
click at [296, 241] on input "text" at bounding box center [319, 242] width 114 height 16
type input "Yury Markouski"
click at [320, 265] on button "Continue" at bounding box center [319, 268] width 114 height 16
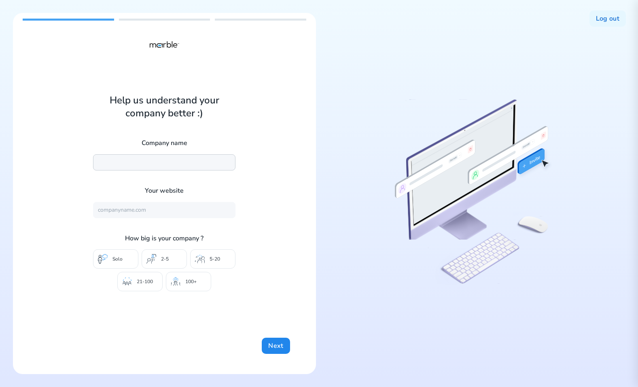
click at [165, 161] on input "text" at bounding box center [164, 162] width 142 height 16
type input "Marble"
click at [156, 212] on input "text" at bounding box center [164, 210] width 142 height 16
type input "https://mrbl.bio/"
click at [146, 281] on p "21-100" at bounding box center [145, 282] width 16 height 6
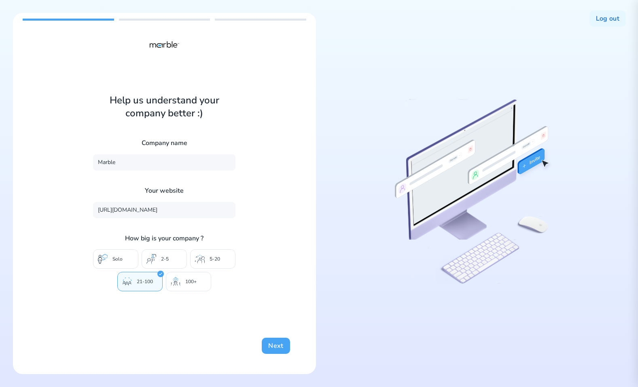
click at [278, 346] on button "Next" at bounding box center [276, 346] width 28 height 16
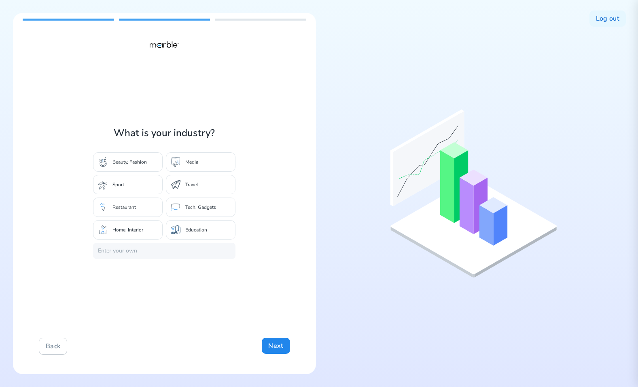
click at [189, 186] on p "Travel" at bounding box center [191, 185] width 13 height 6
click at [278, 345] on button "Next" at bounding box center [276, 346] width 28 height 16
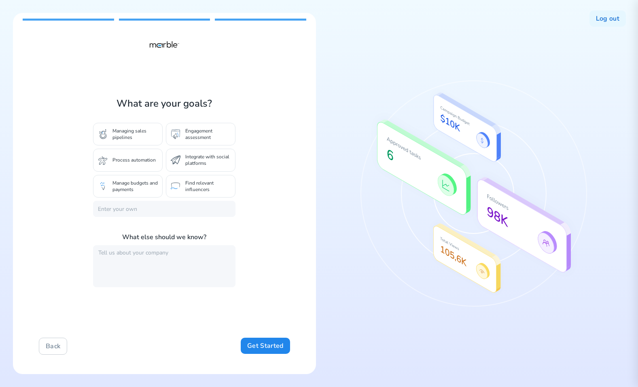
click at [196, 164] on p "Integrate with social platforms" at bounding box center [207, 160] width 45 height 13
click at [192, 277] on textarea at bounding box center [164, 266] width 142 height 42
type textarea "xfsdf sdfg sdf gsdf"
click at [267, 347] on button "Get Started" at bounding box center [265, 346] width 49 height 16
click at [334, 49] on div at bounding box center [473, 193] width 303 height 361
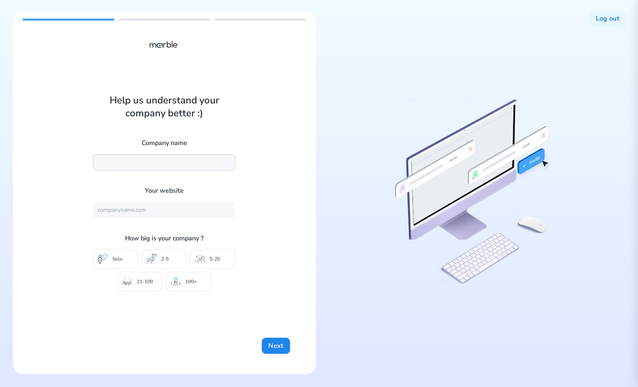
click at [177, 167] on input "text" at bounding box center [164, 162] width 142 height 16
type input "Marble"
click at [149, 211] on input "text" at bounding box center [164, 210] width 142 height 16
type input "[URL][DOMAIN_NAME]"
click at [139, 283] on p "21-100" at bounding box center [145, 282] width 16 height 6
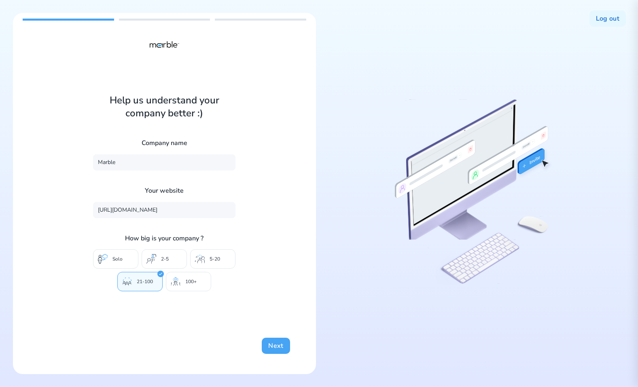
click at [278, 347] on button "Next" at bounding box center [276, 346] width 28 height 16
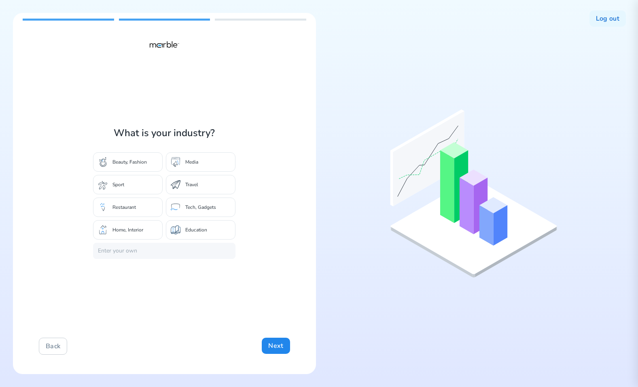
click at [183, 208] on div "Tech, Gadgets" at bounding box center [201, 207] width 70 height 19
click at [268, 344] on button "Next" at bounding box center [276, 346] width 28 height 16
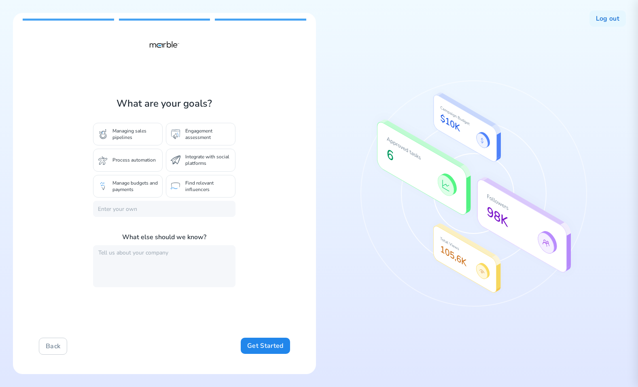
click at [199, 161] on p "Integrate with social platforms" at bounding box center [207, 160] width 45 height 13
click at [250, 343] on button "Get Started" at bounding box center [265, 346] width 49 height 16
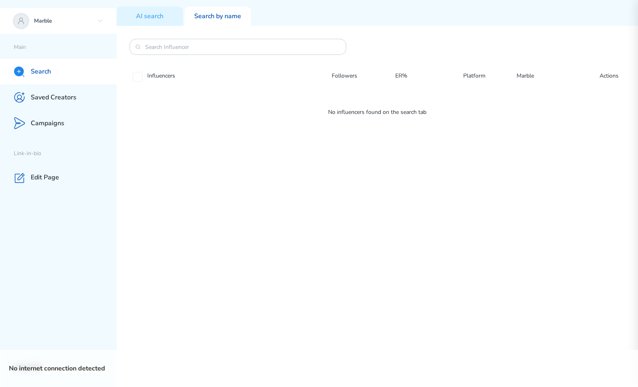
click at [95, 12] on div "Marble" at bounding box center [58, 21] width 116 height 26
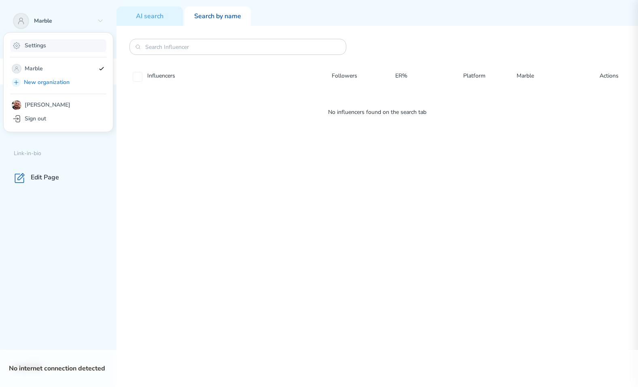
click at [62, 46] on div "Settings" at bounding box center [58, 45] width 96 height 13
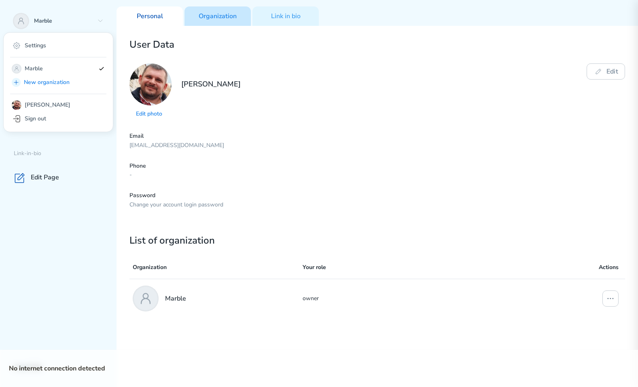
click at [216, 21] on div "Organization" at bounding box center [217, 15] width 66 height 19
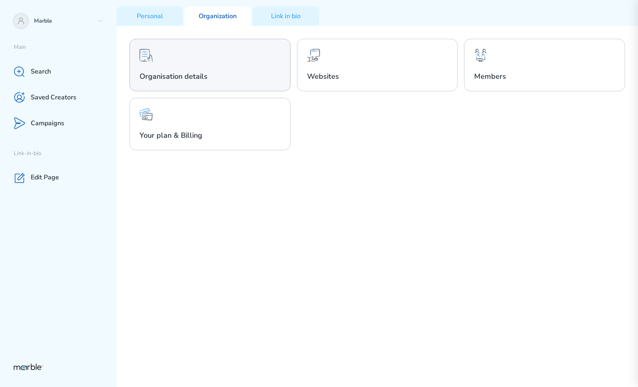
click at [212, 61] on div "Organisation details" at bounding box center [209, 65] width 161 height 53
